Goal: Information Seeking & Learning: Learn about a topic

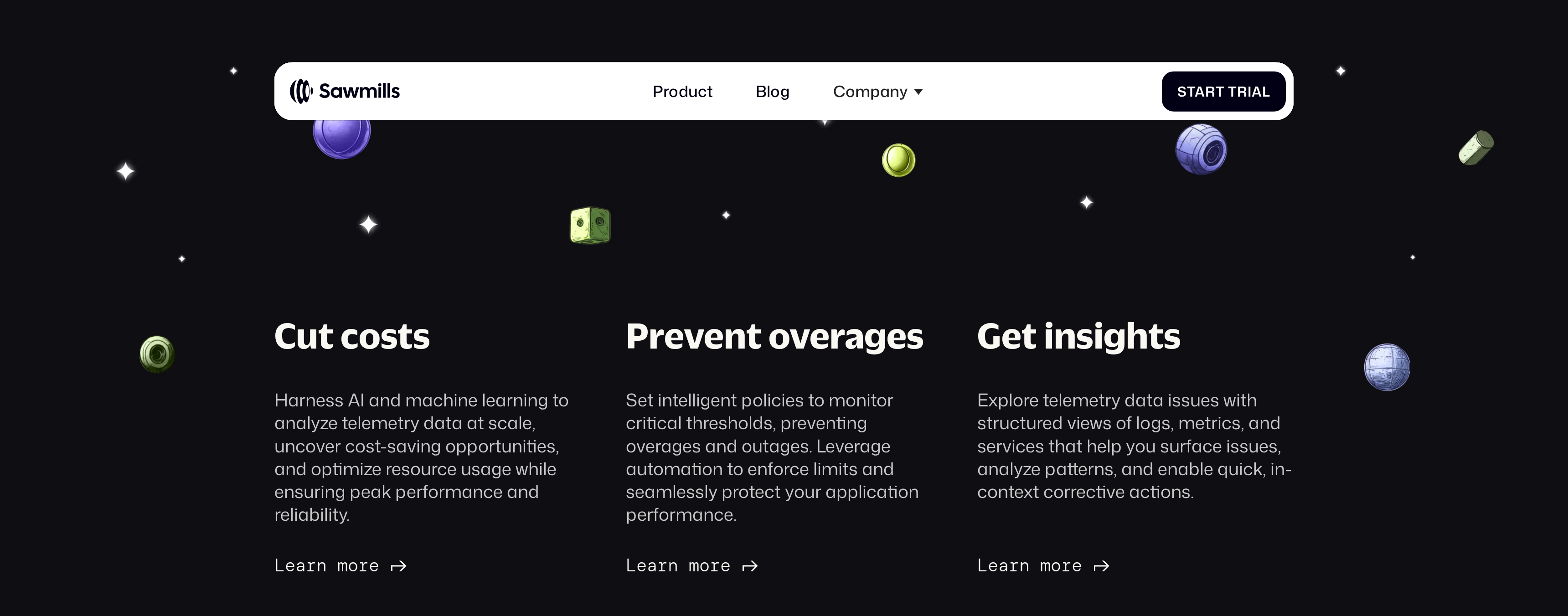
scroll to position [210, 0]
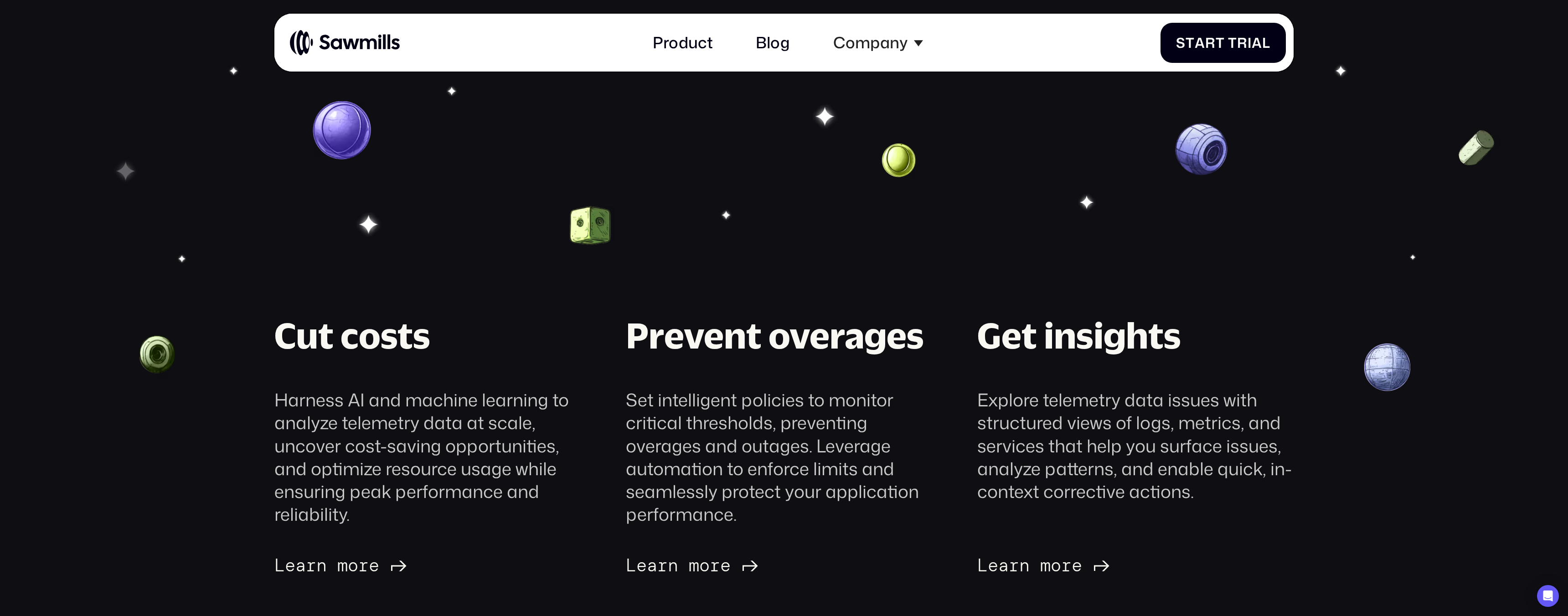
click at [66, 536] on div "Cut costs Harness AI and machine learning to analyze telemetry data at scale, u…" at bounding box center [784, 443] width 1529 height 264
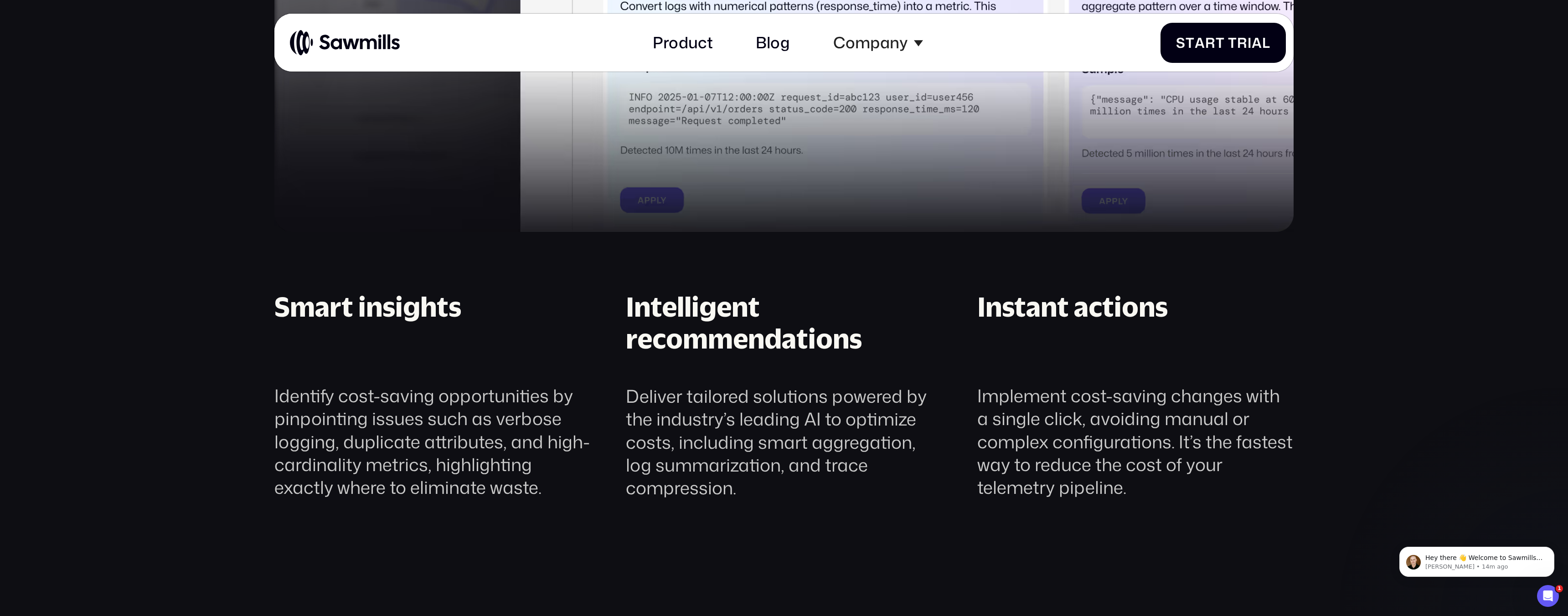
scroll to position [1851, 0]
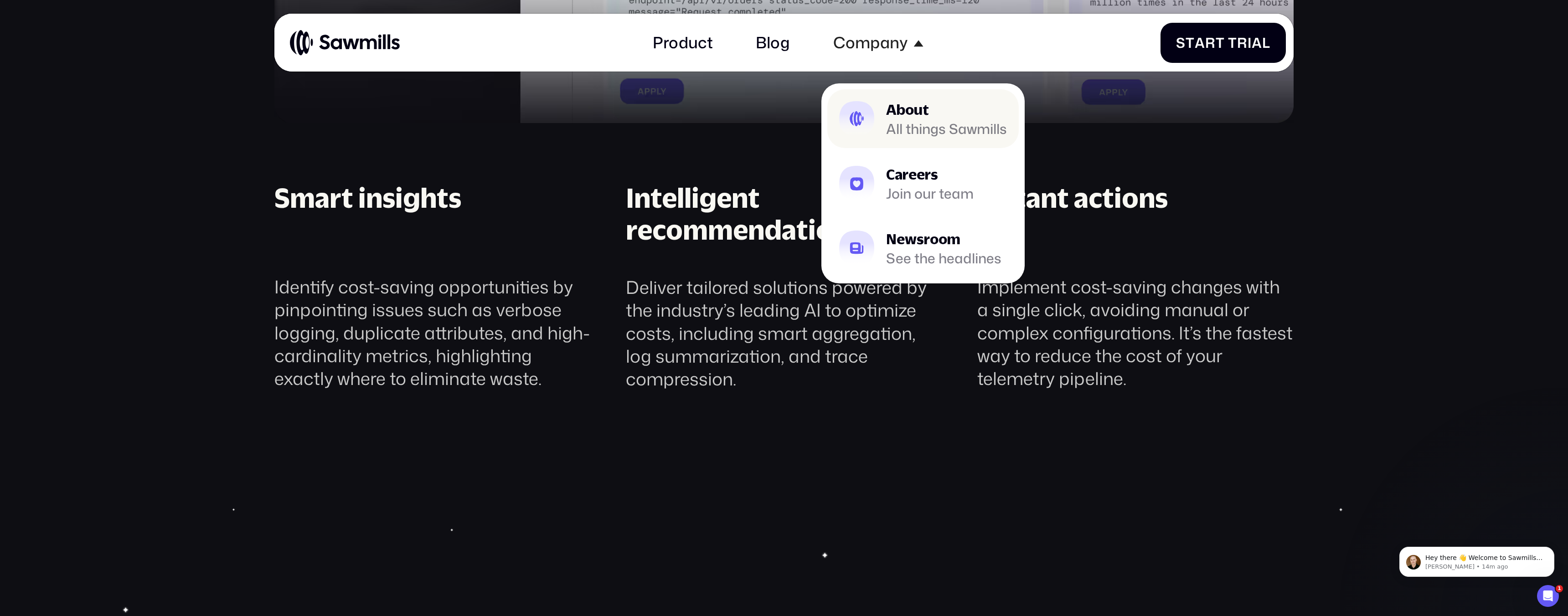
click at [896, 129] on div "All things Sawmills" at bounding box center [947, 129] width 121 height 12
